Goal: Task Accomplishment & Management: Manage account settings

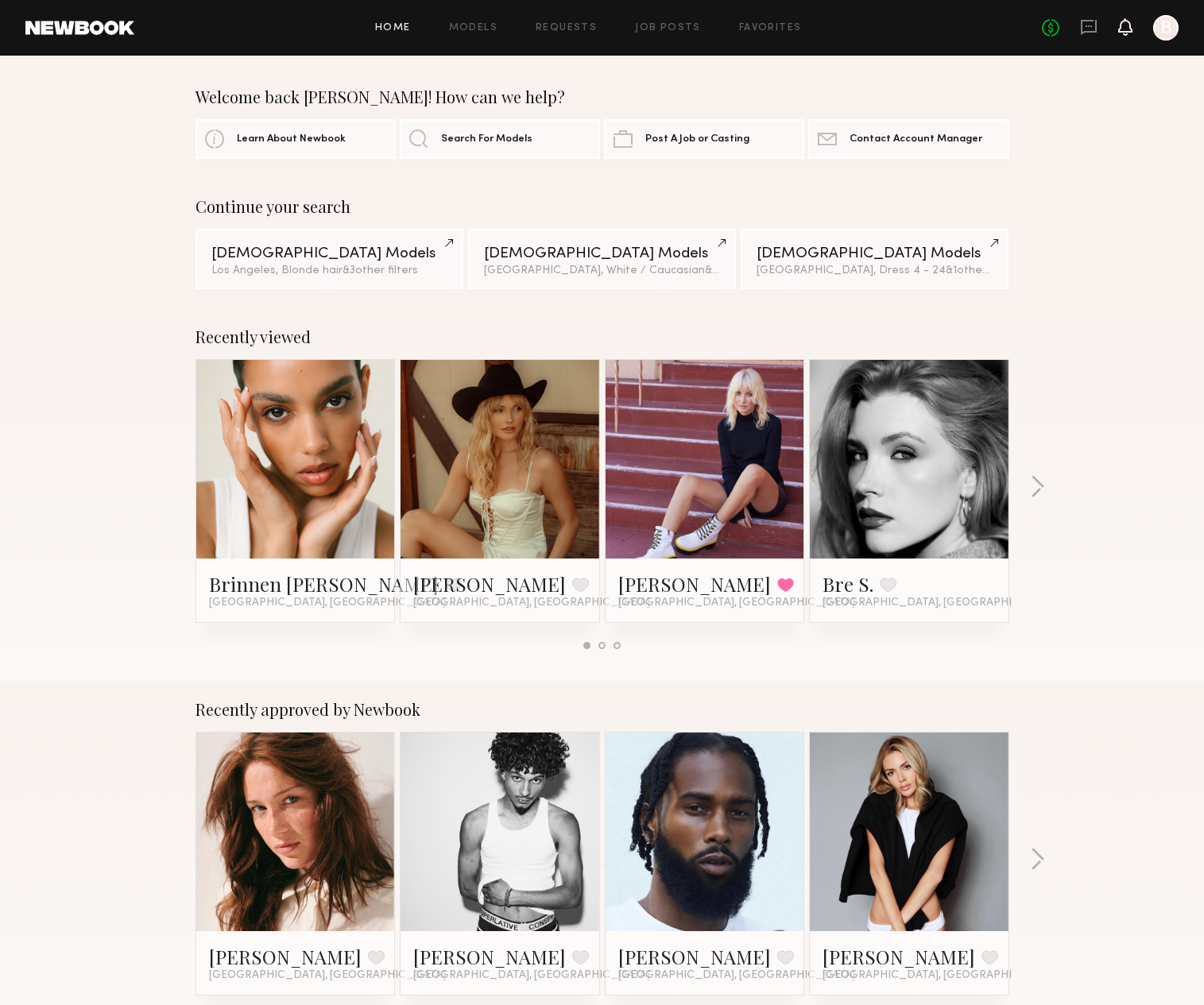
click at [1126, 27] on icon at bounding box center [1125, 26] width 12 height 11
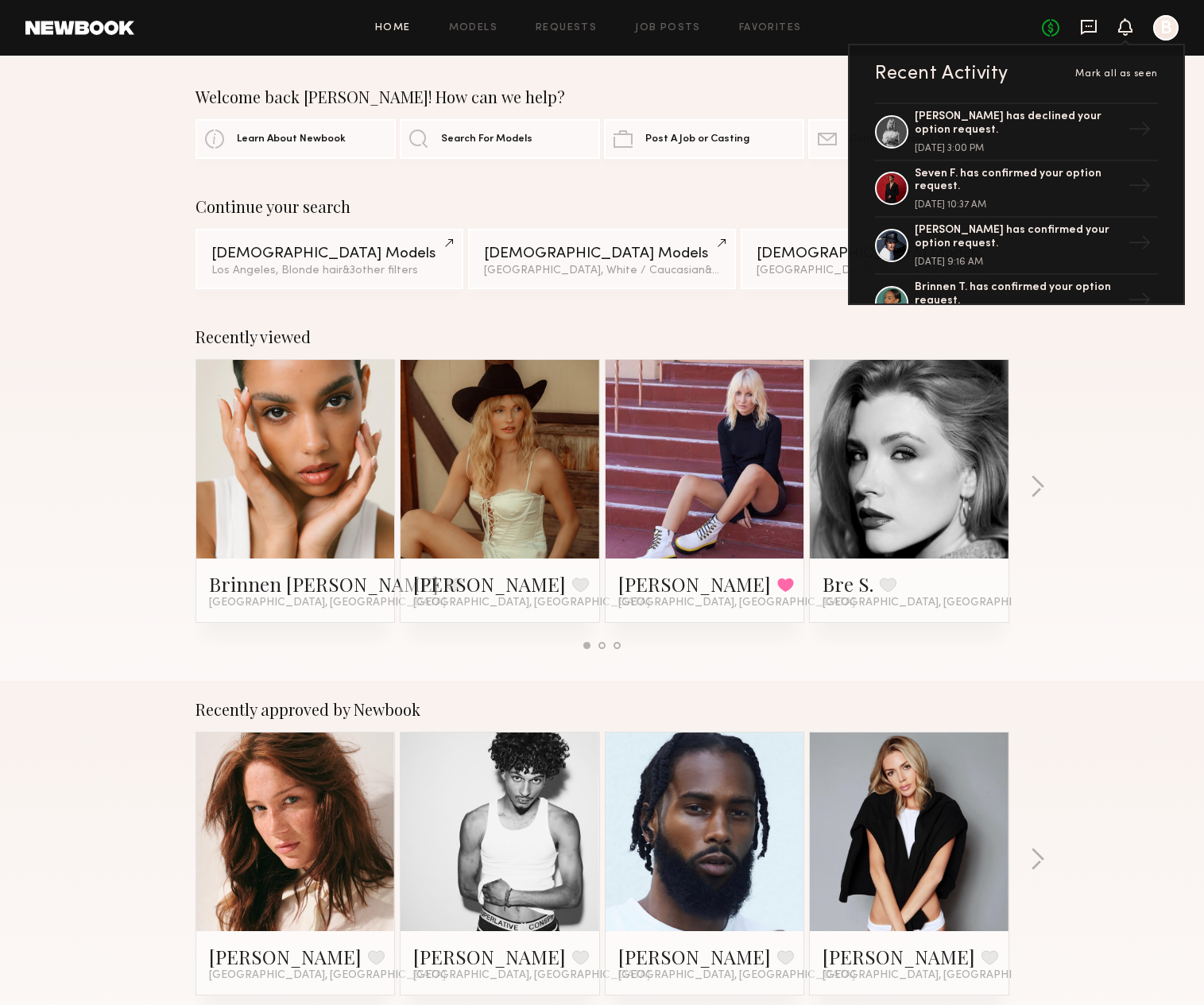
click at [1084, 28] on icon at bounding box center [1089, 27] width 17 height 17
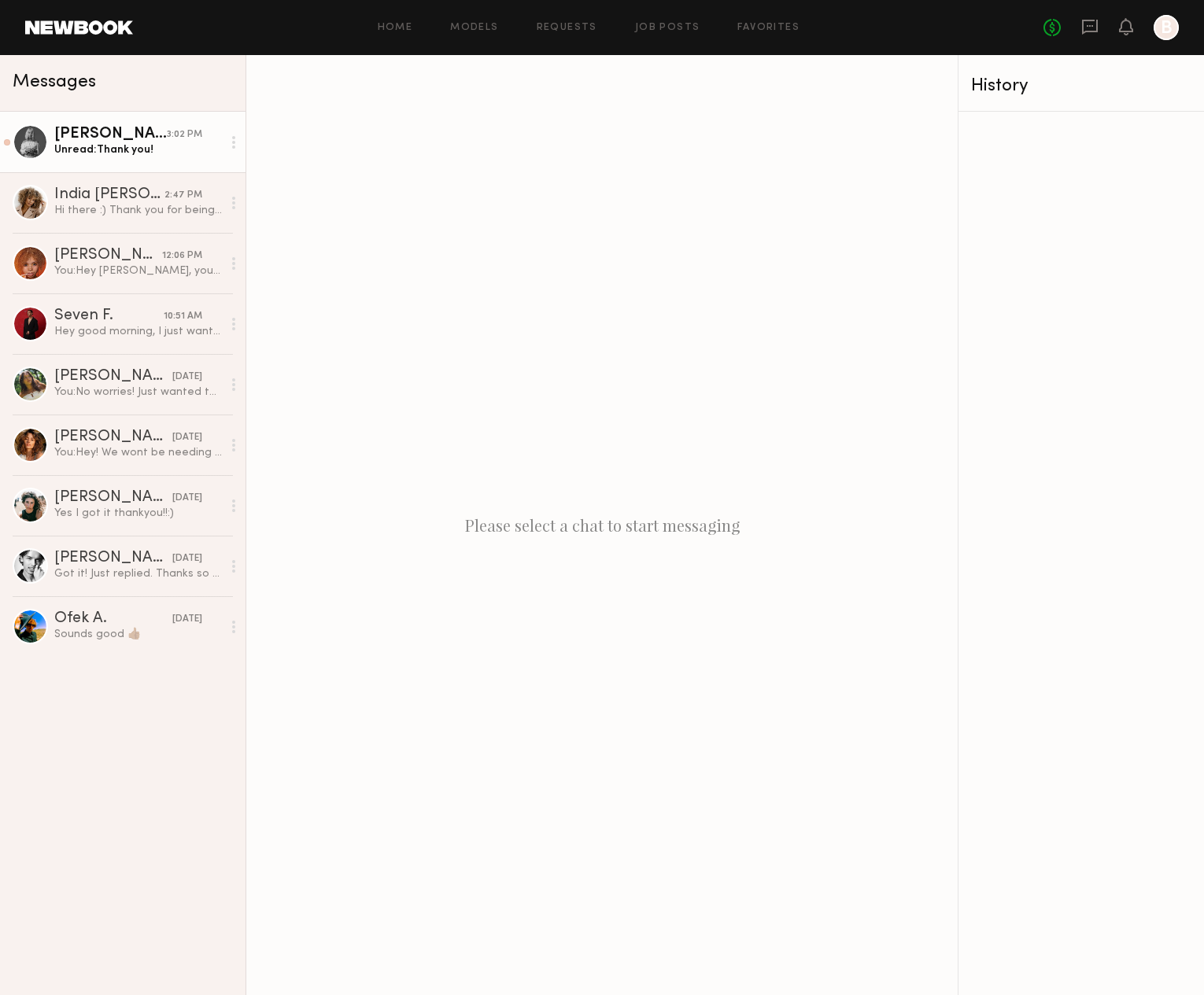
click at [141, 162] on link "[PERSON_NAME] 3:02 PM Unread: Thank you!" at bounding box center [123, 142] width 245 height 61
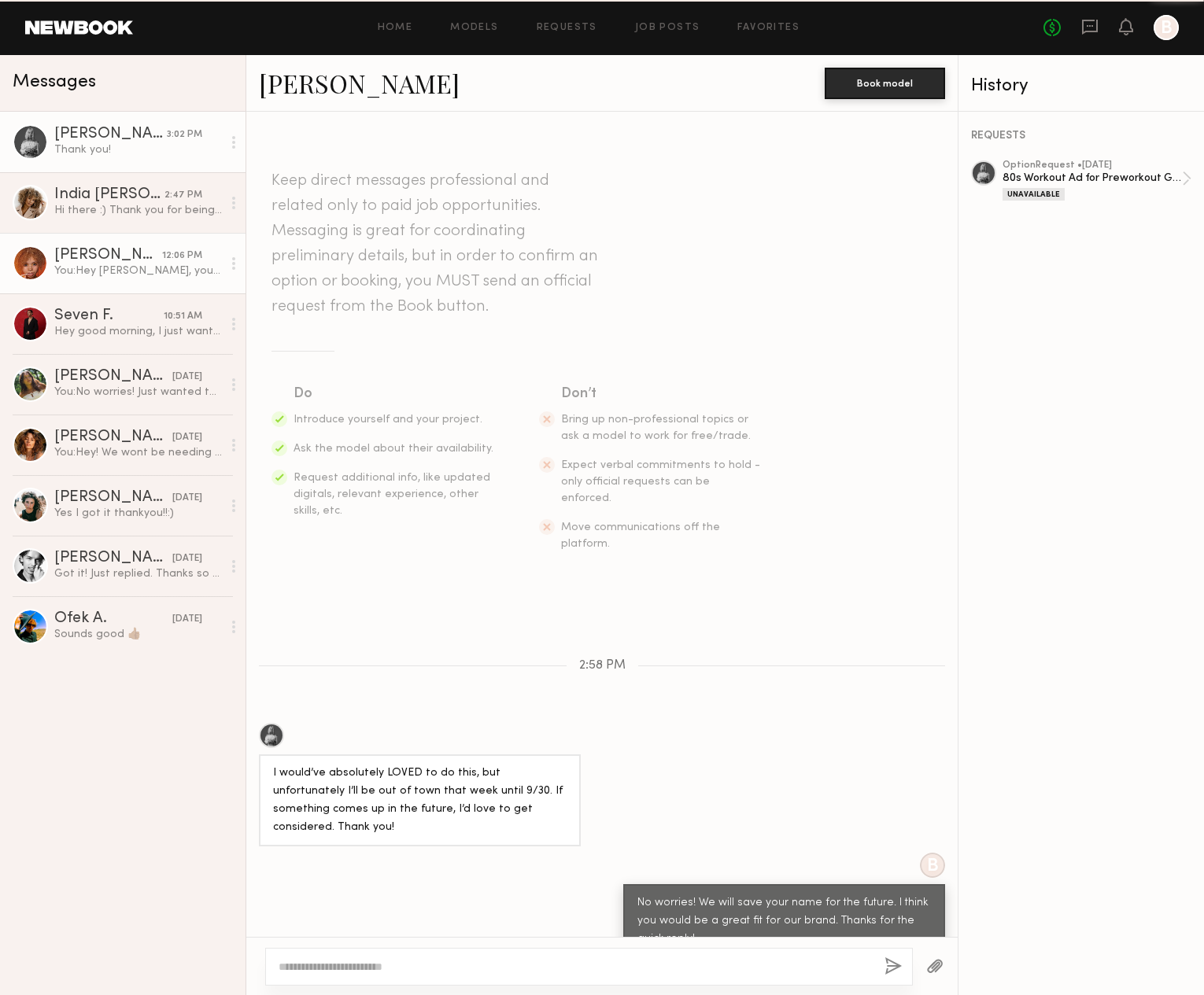
scroll to position [21, 0]
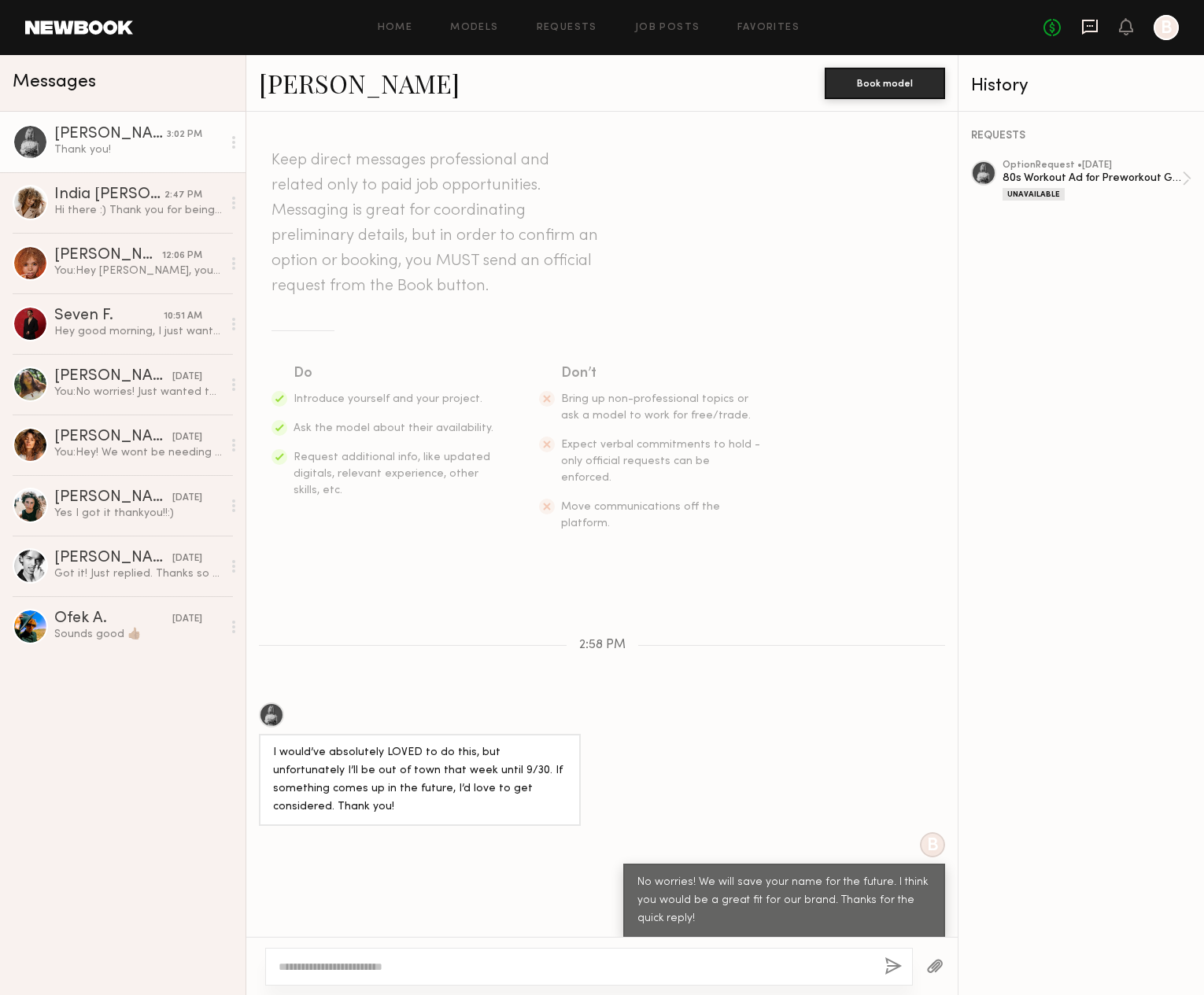
click at [1082, 31] on icon at bounding box center [1089, 27] width 16 height 15
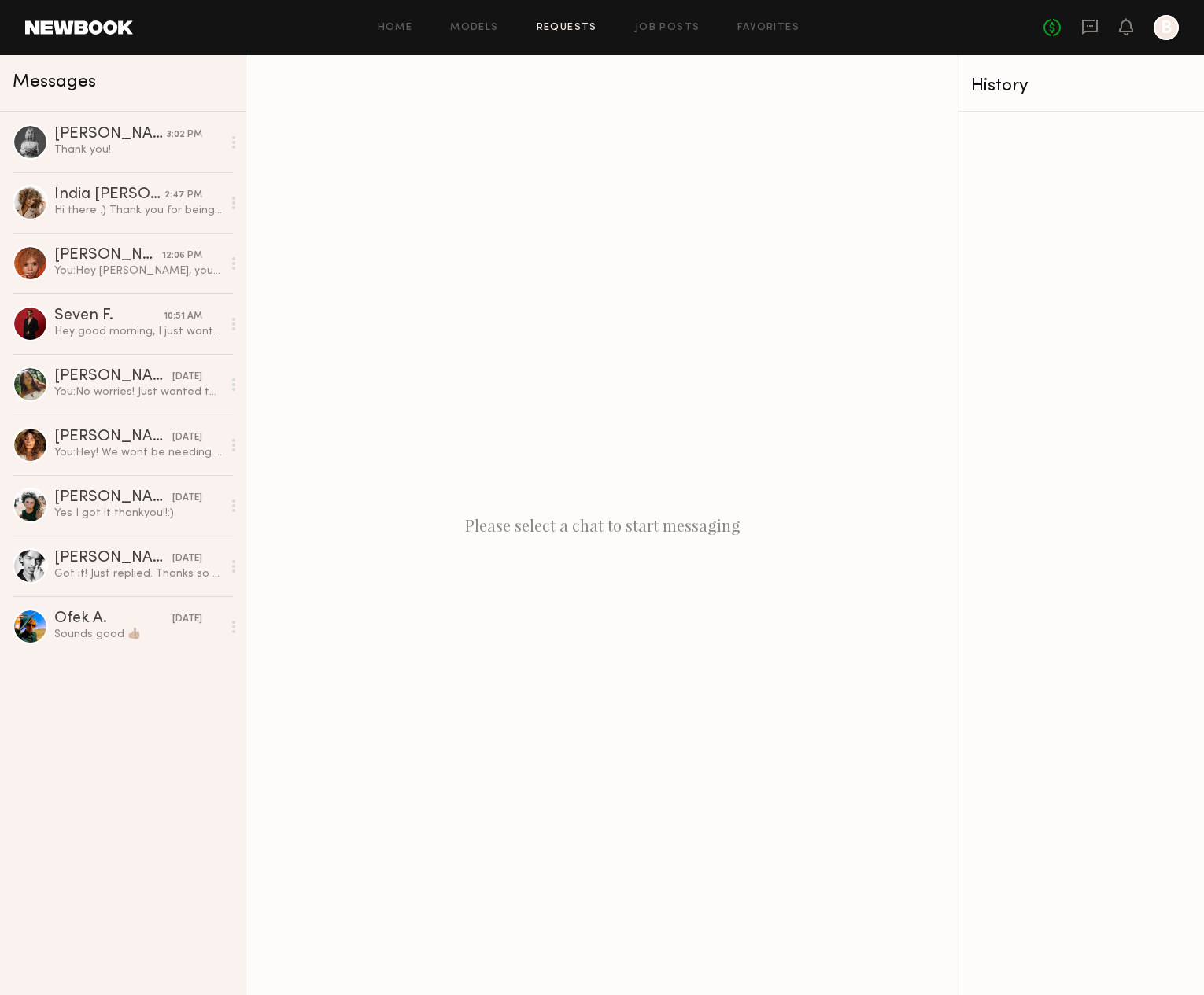
click at [583, 23] on link "Requests" at bounding box center [567, 28] width 61 height 10
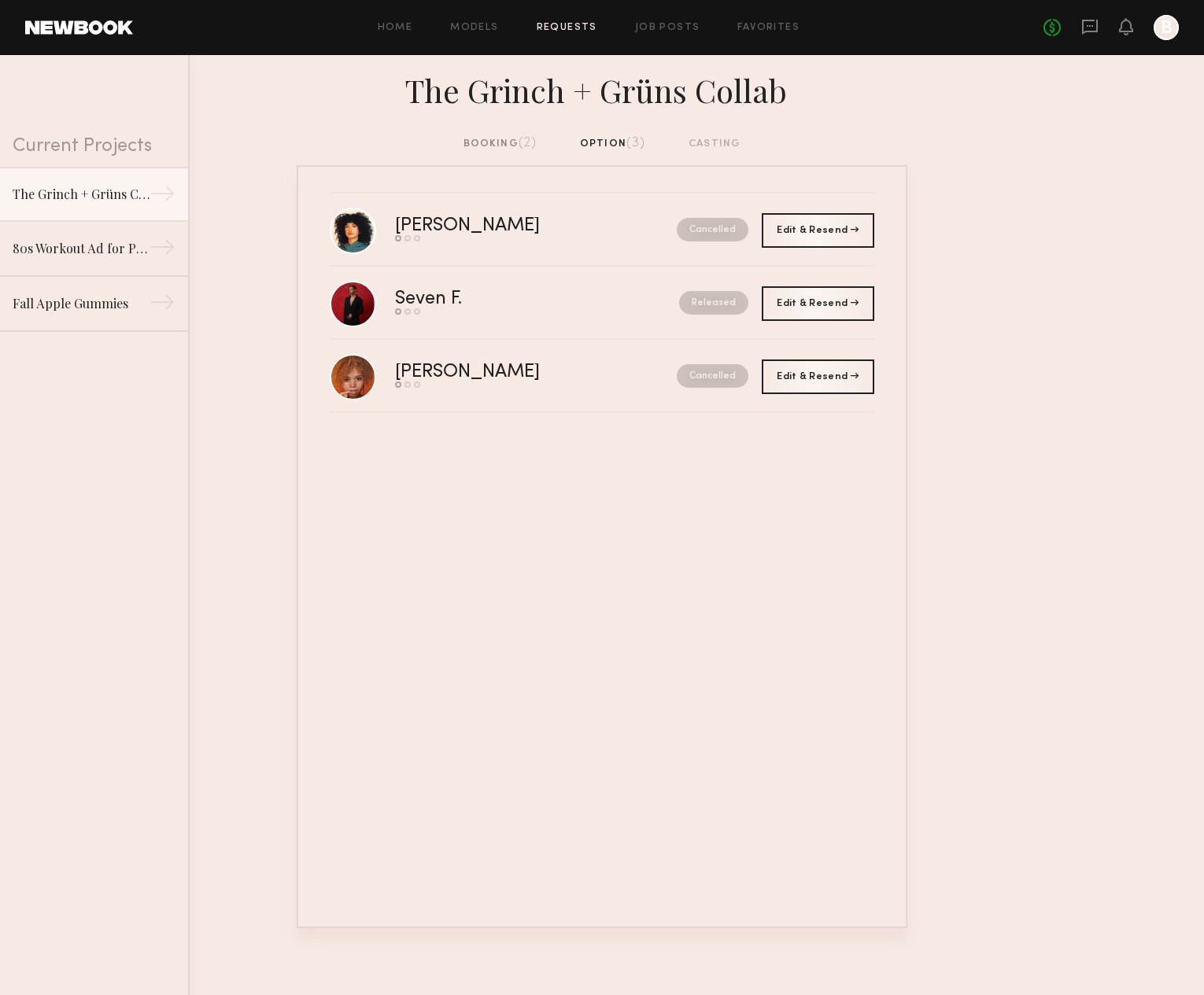
click at [484, 146] on div "booking (2)" at bounding box center [501, 144] width 74 height 17
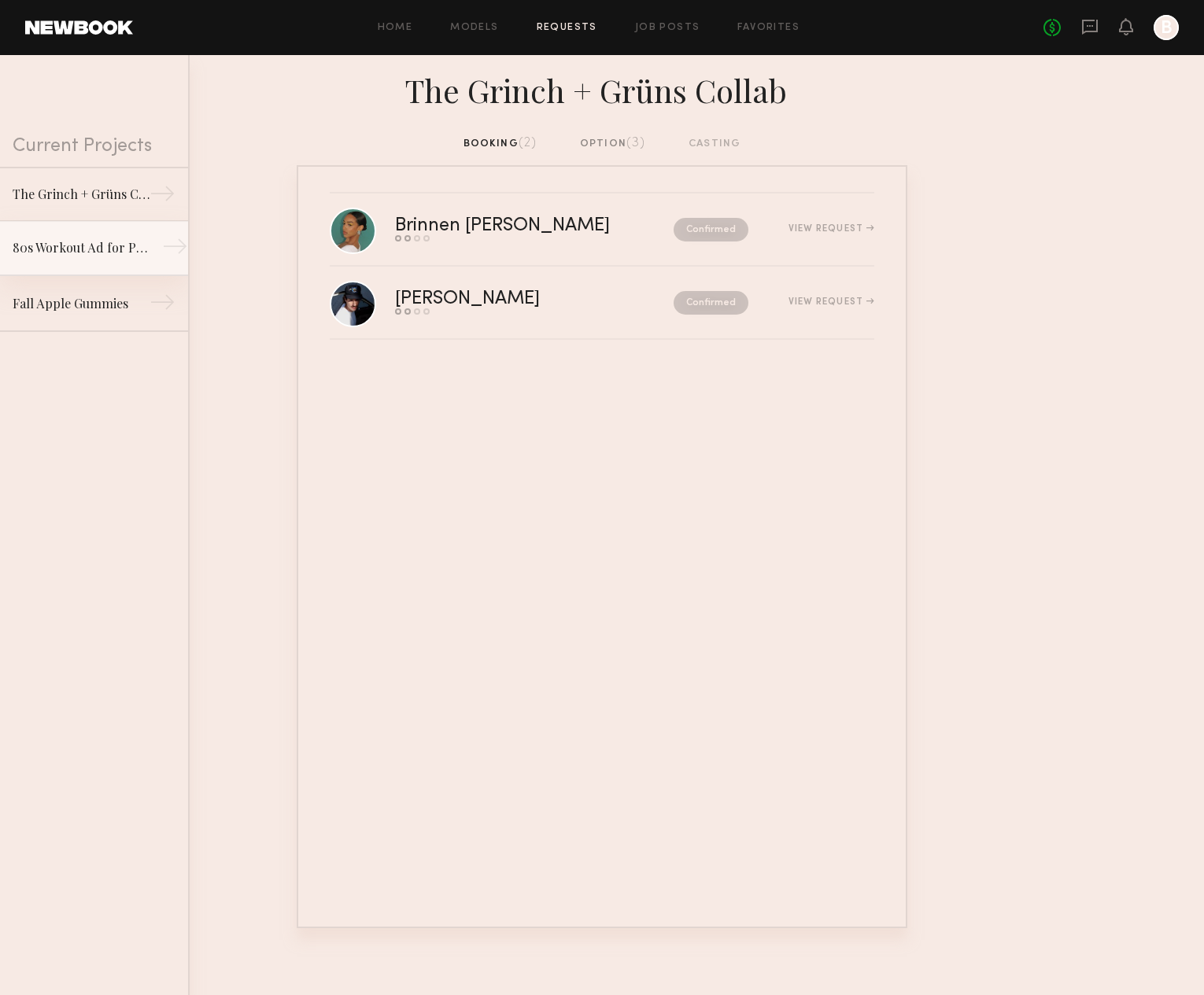
click at [69, 257] on div "80s Workout Ad for Preworkout Gummy" at bounding box center [81, 248] width 137 height 19
